Goal: Task Accomplishment & Management: Use online tool/utility

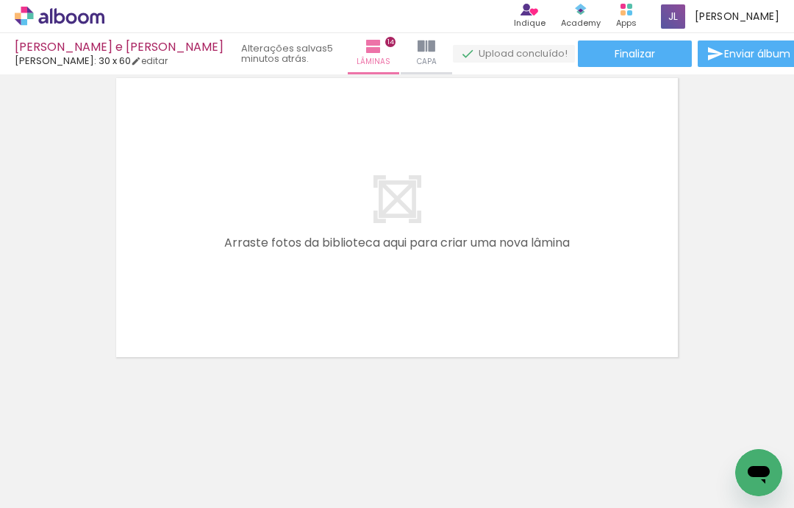
scroll to position [0, 3757]
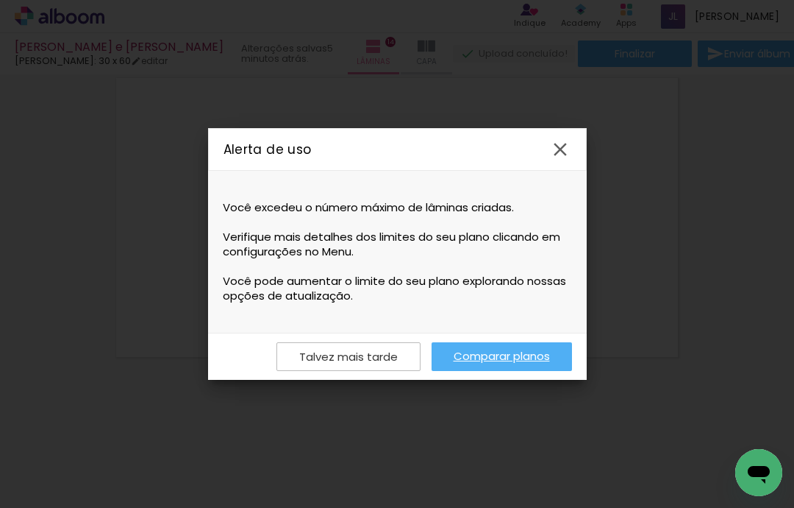
click at [533, 357] on link "Comparar planos" at bounding box center [502, 356] width 140 height 29
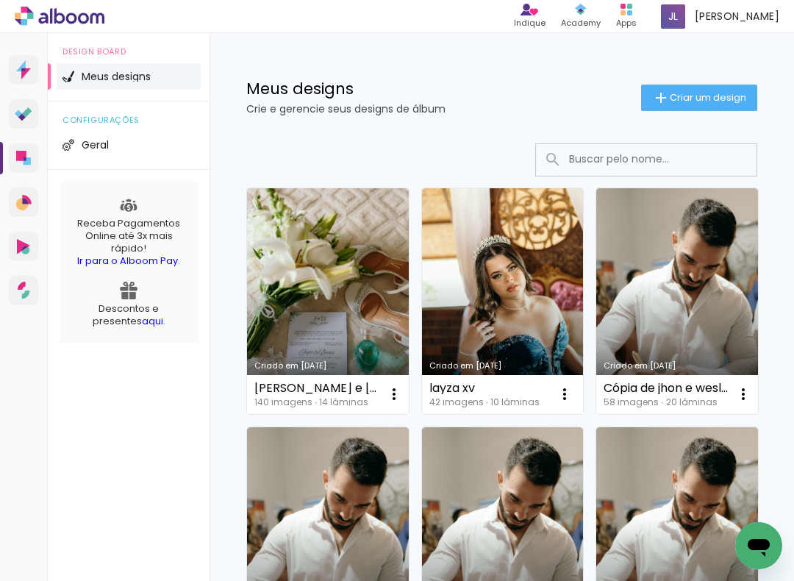
click at [394, 394] on iron-icon at bounding box center [394, 394] width 18 height 18
click at [132, 143] on li "Geral" at bounding box center [129, 145] width 144 height 26
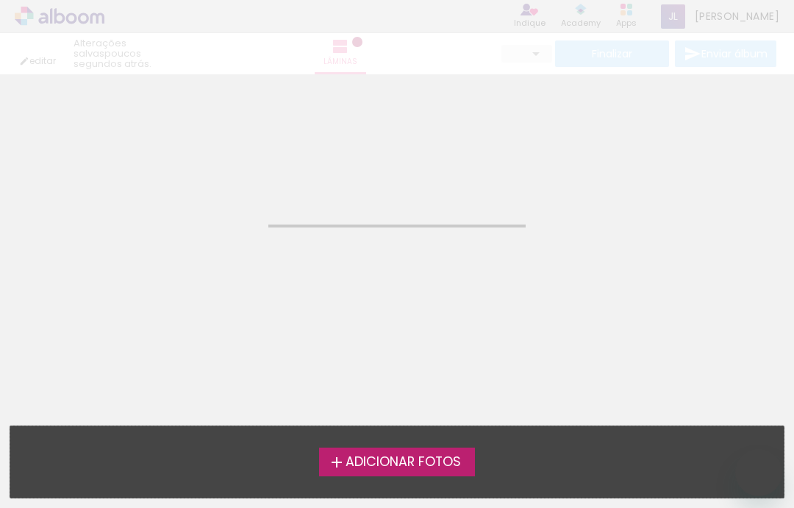
type input "JPG"
type input "Alta, 300 DPI"
